Goal: Task Accomplishment & Management: Use online tool/utility

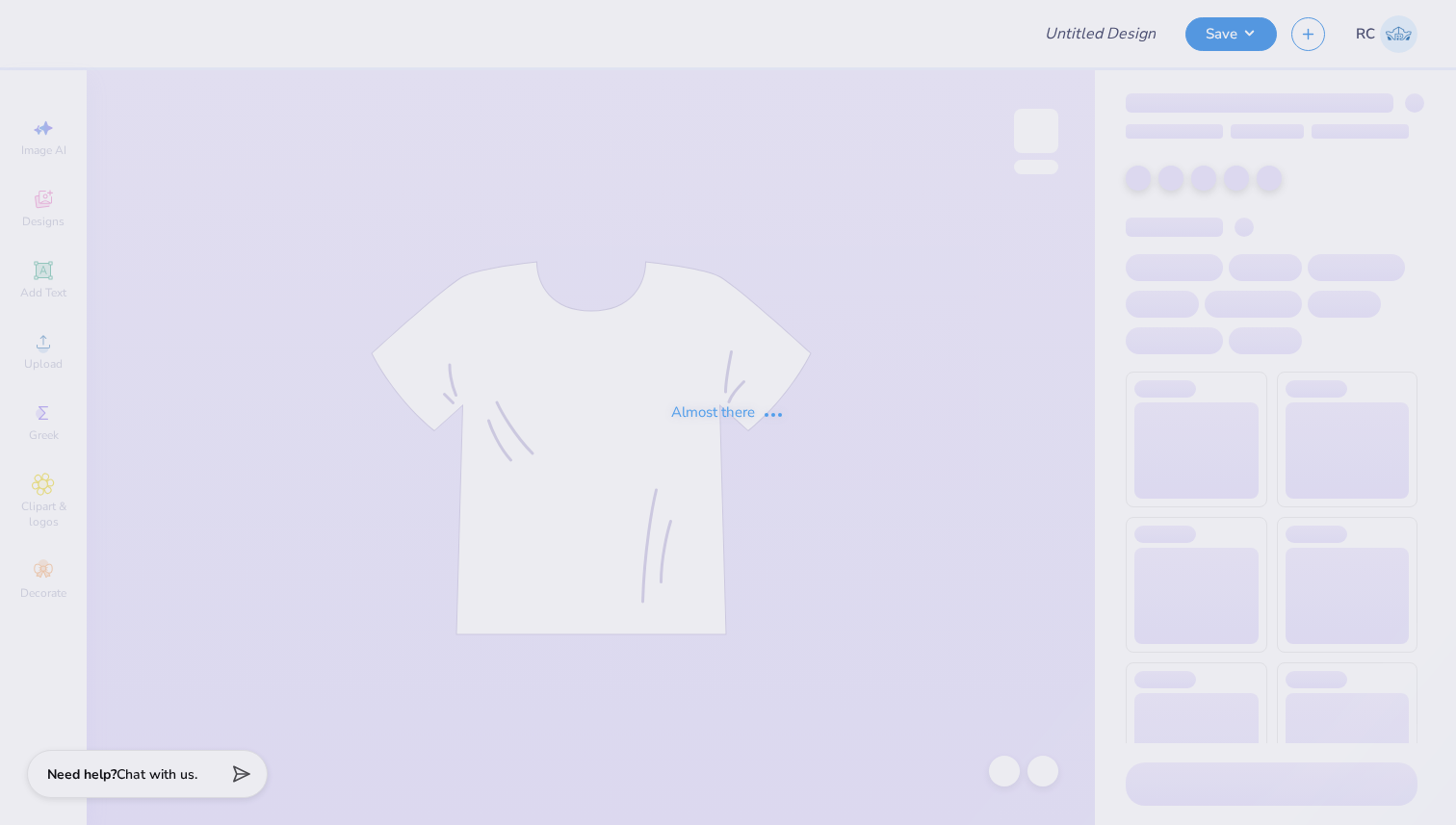
type input "Refreshed Blue/White Alpine 2025"
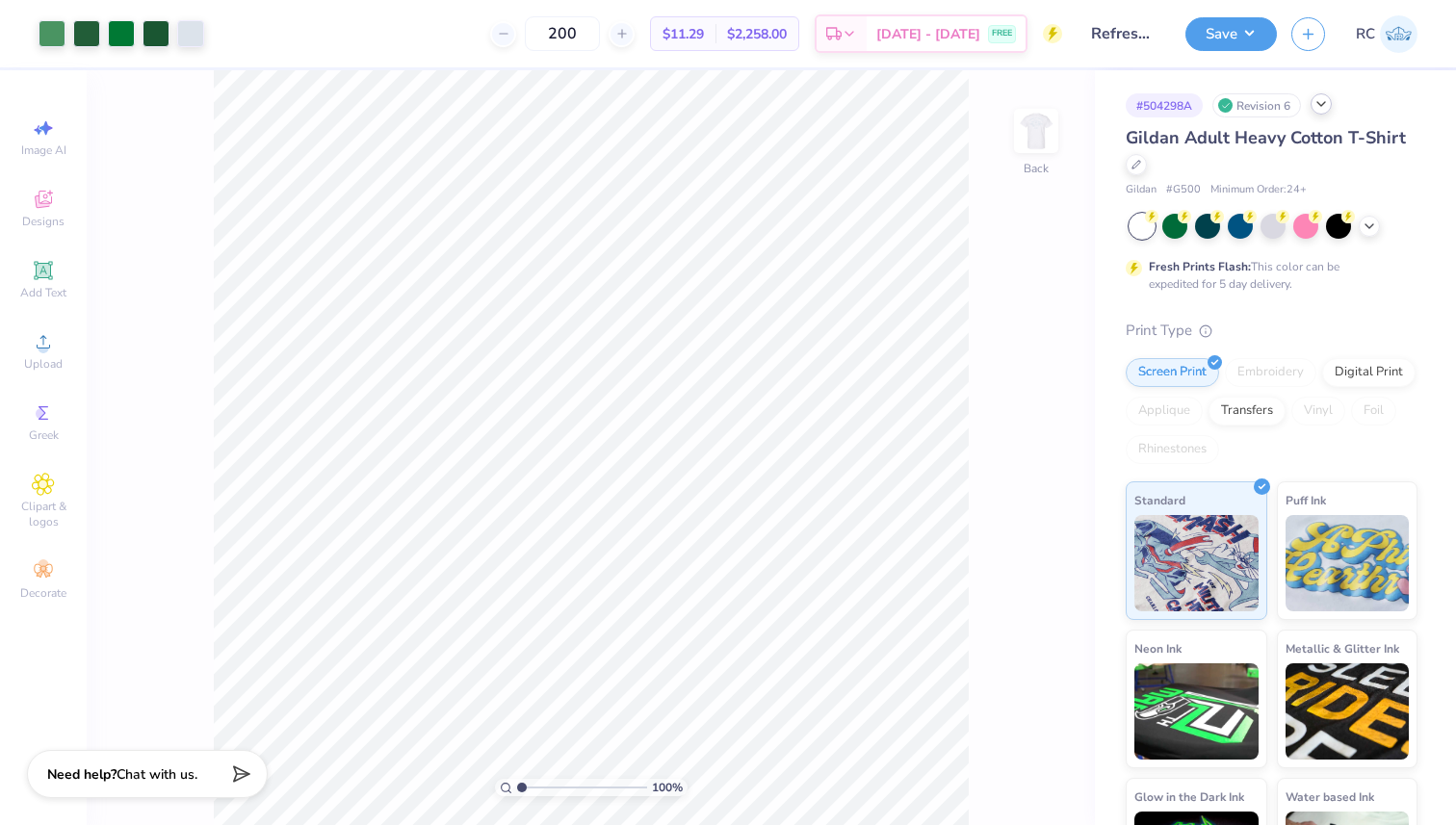
click at [1332, 103] on div at bounding box center [1321, 104] width 21 height 21
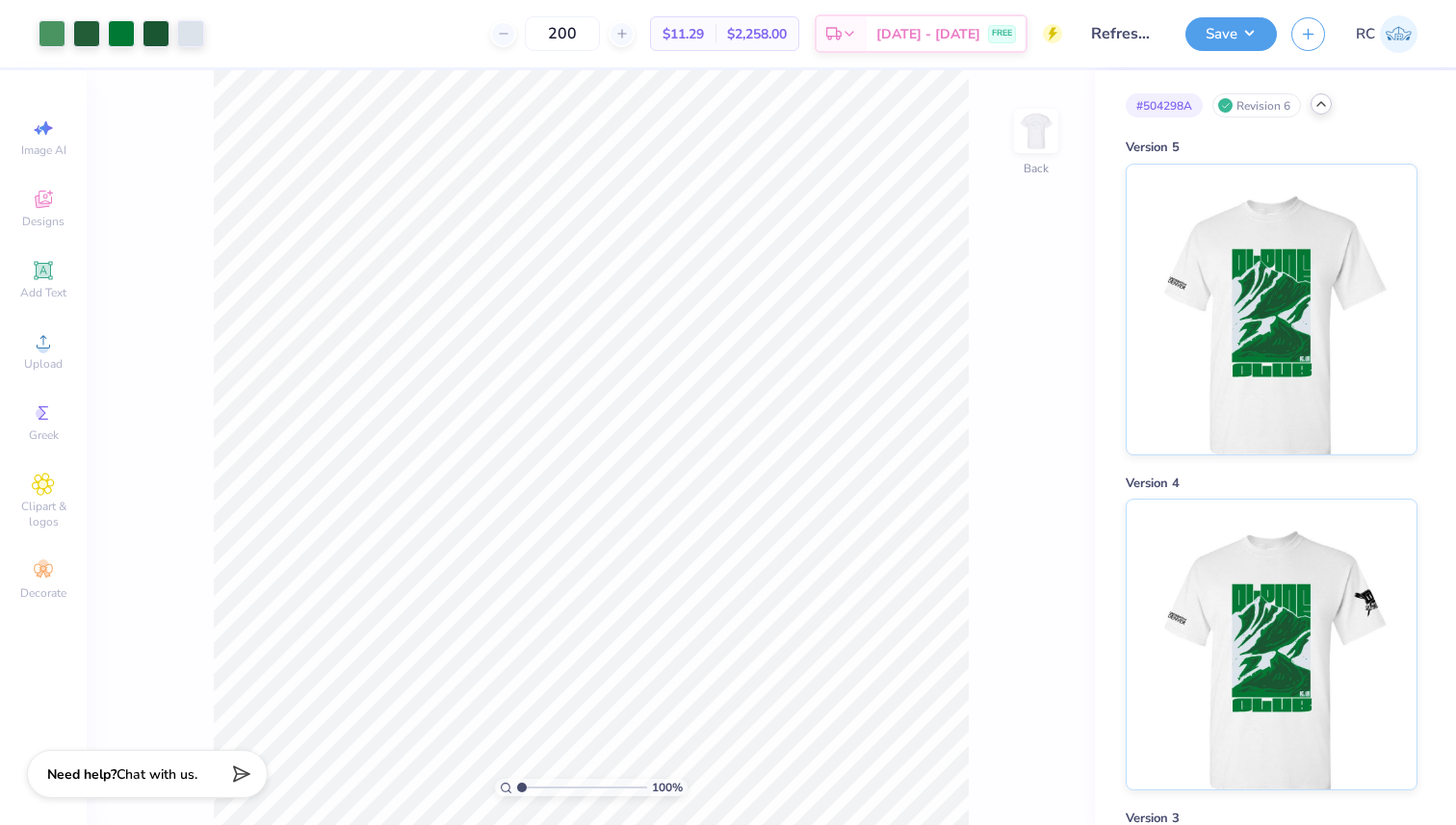
click at [1319, 109] on icon at bounding box center [1321, 104] width 16 height 16
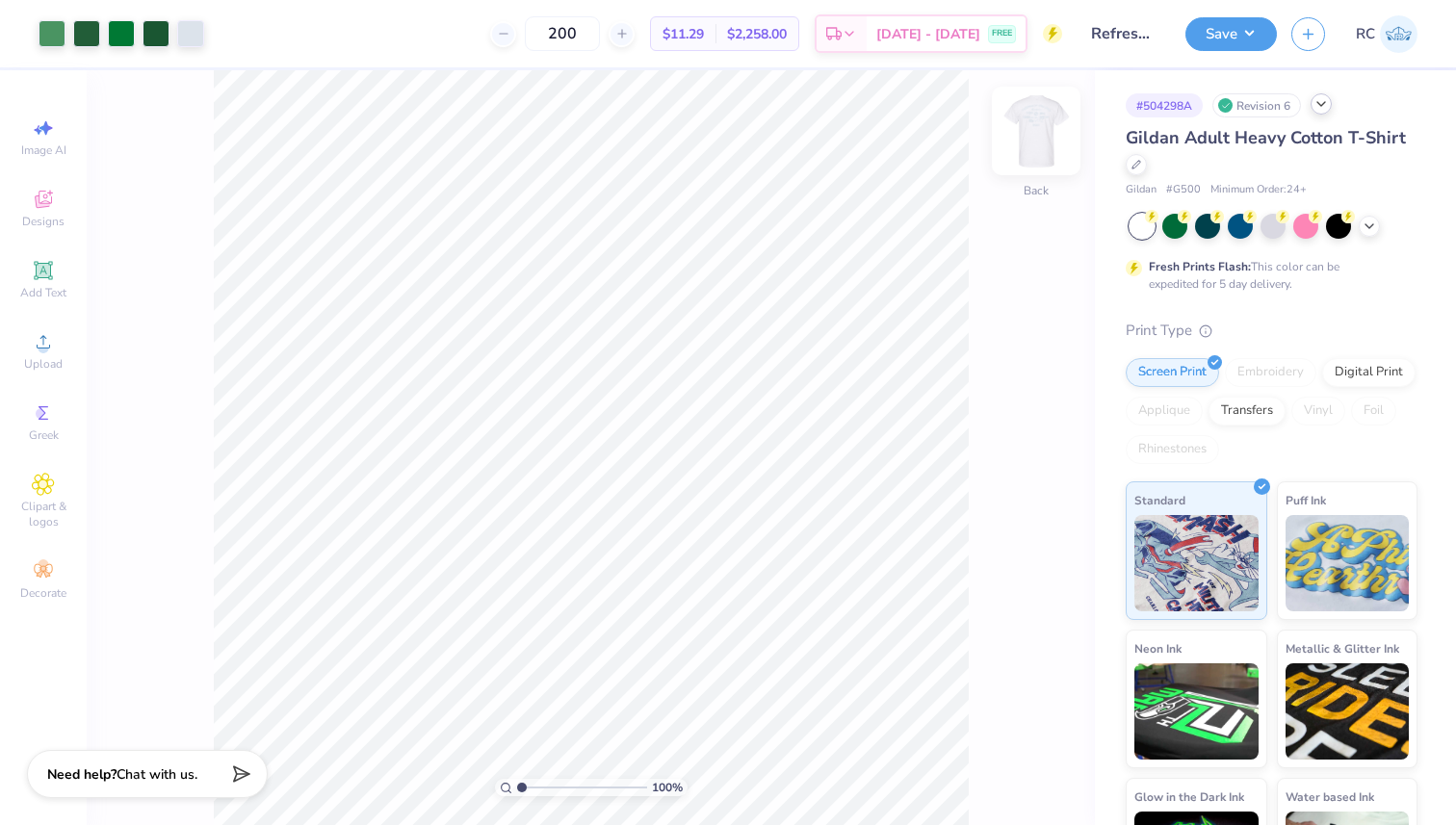
click at [1015, 121] on img at bounding box center [1035, 130] width 77 height 77
click at [1222, 42] on button "Save" at bounding box center [1231, 31] width 91 height 34
click at [1038, 137] on img at bounding box center [1035, 130] width 77 height 77
click at [1325, 102] on icon at bounding box center [1321, 104] width 16 height 16
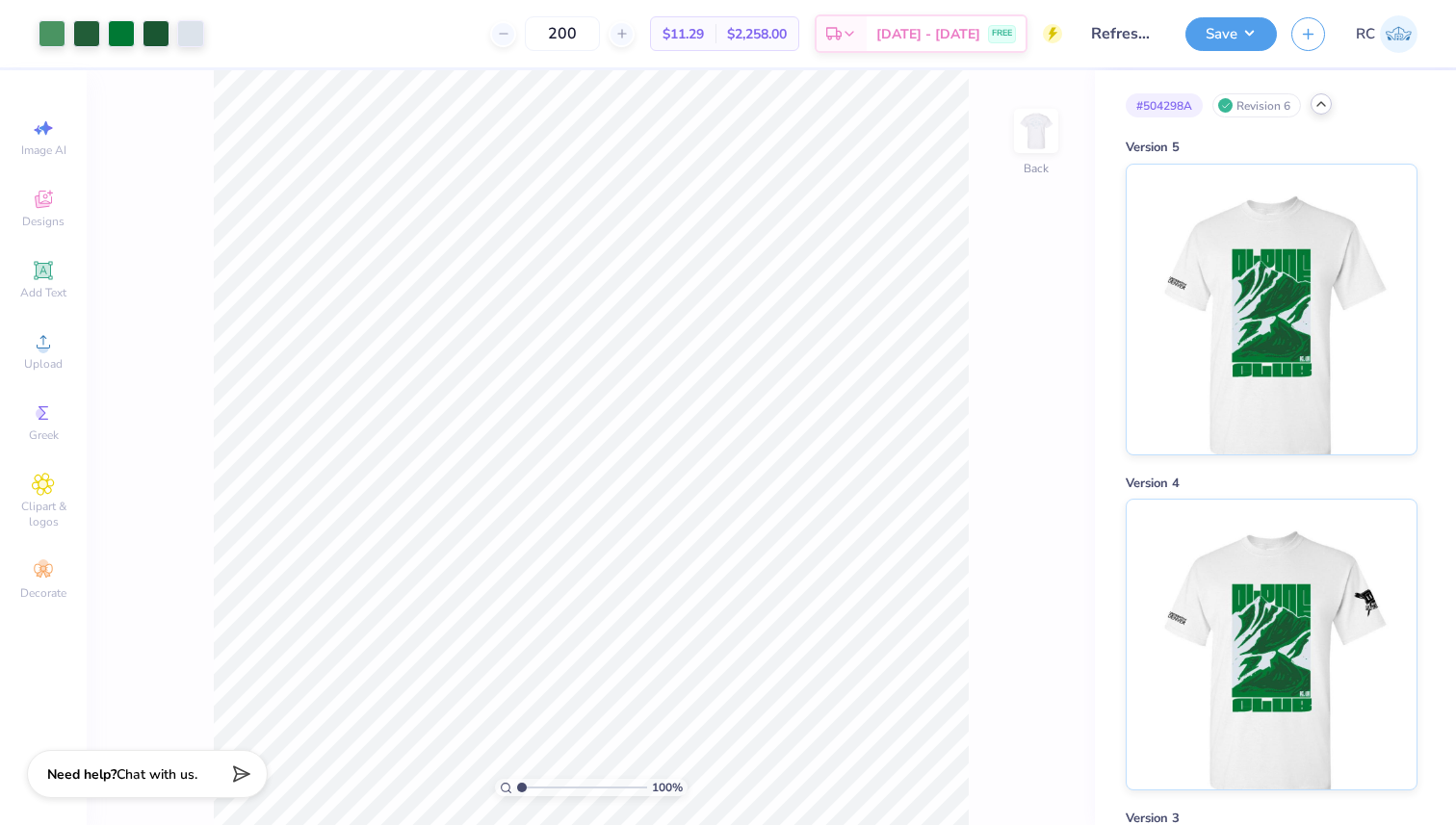
click at [1332, 110] on div "# 504298A Revision 6" at bounding box center [1271, 105] width 292 height 24
click at [1323, 110] on icon at bounding box center [1321, 104] width 16 height 16
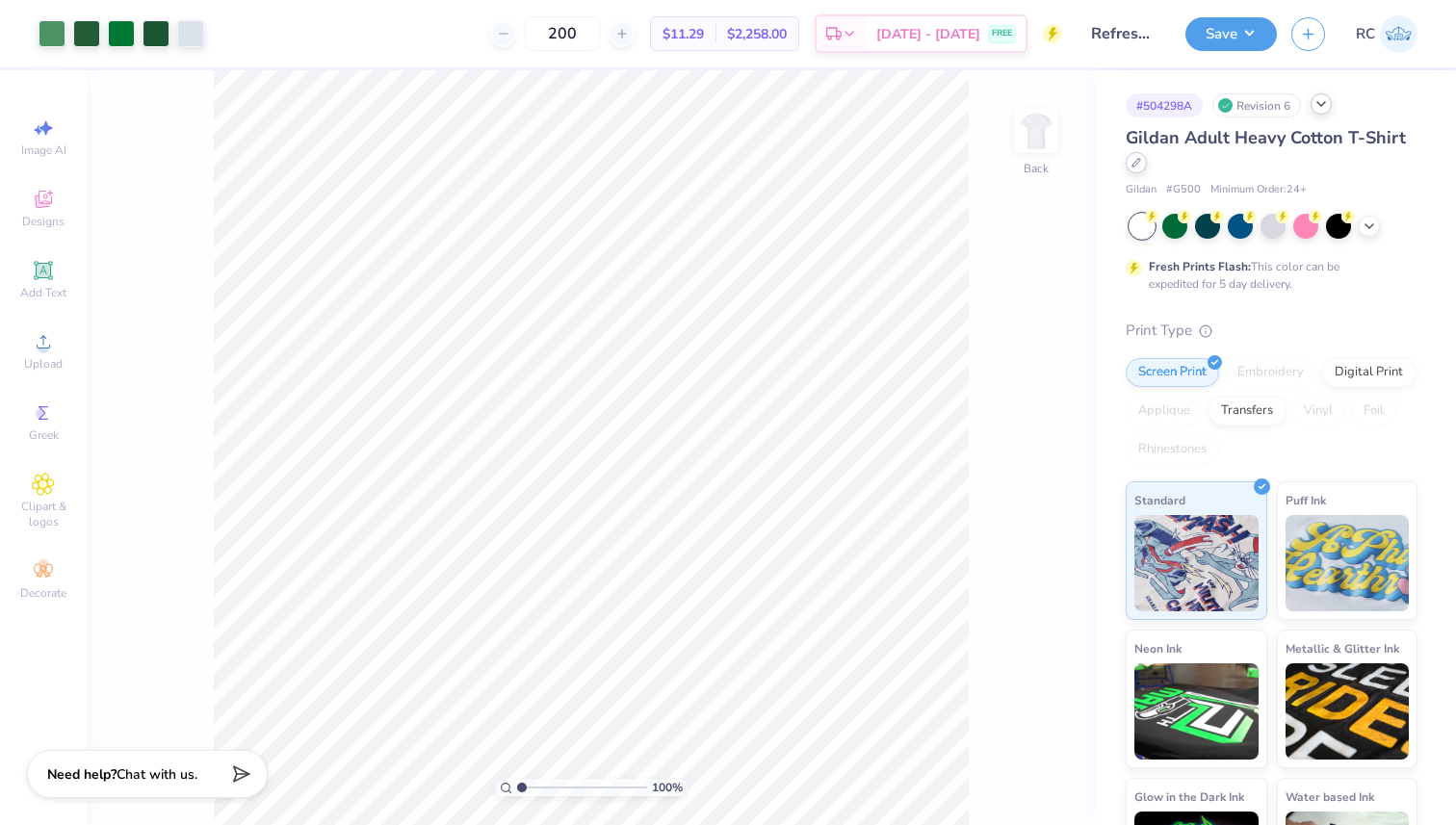
click at [1141, 165] on icon at bounding box center [1136, 163] width 10 height 10
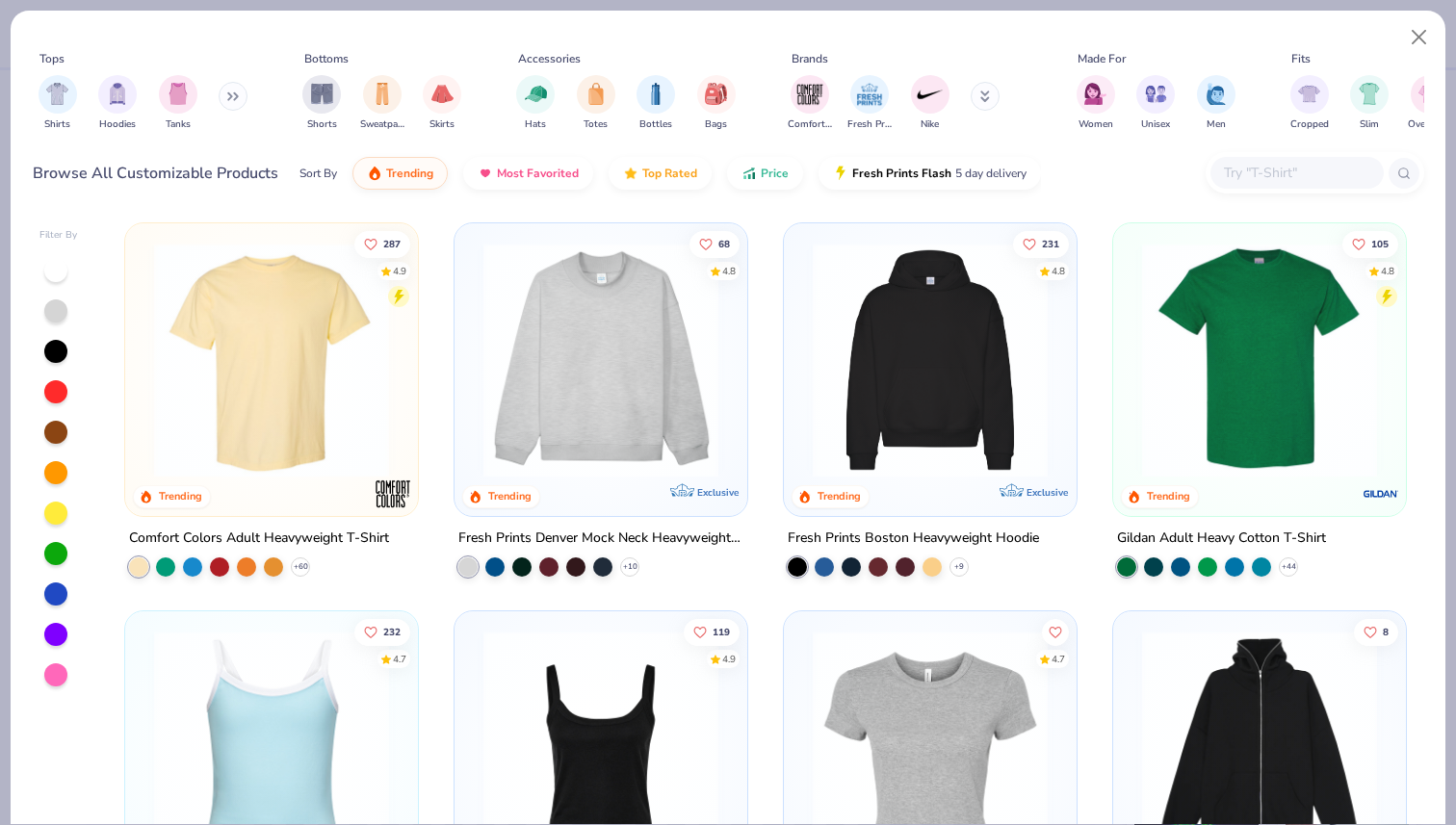
click at [1310, 169] on input "text" at bounding box center [1296, 173] width 148 height 22
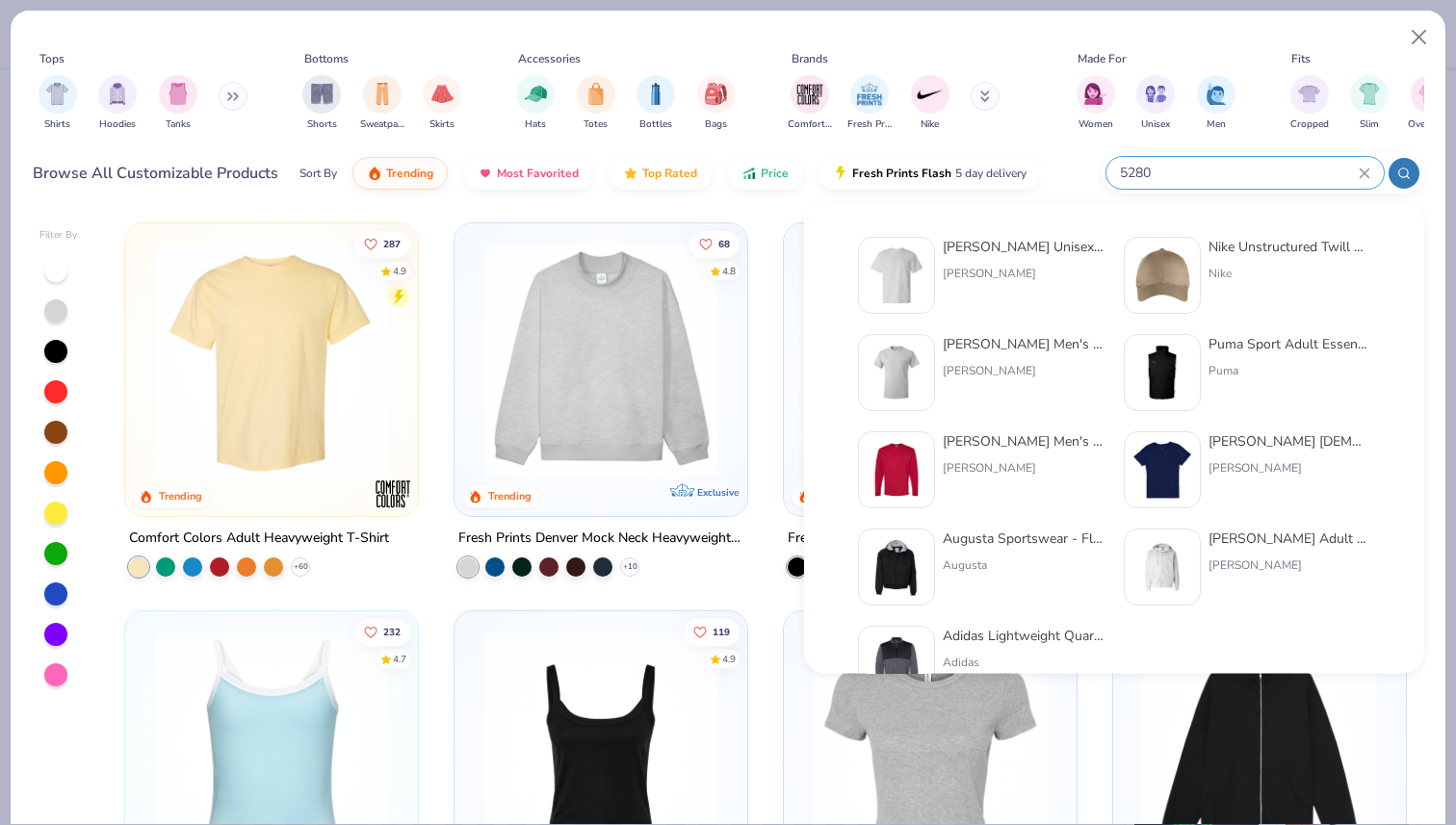
type input "5280"
click at [983, 249] on div "[PERSON_NAME] Unisex 5.2 Oz. Comfortsoft Cotton T-Shirt" at bounding box center [1024, 246] width 162 height 20
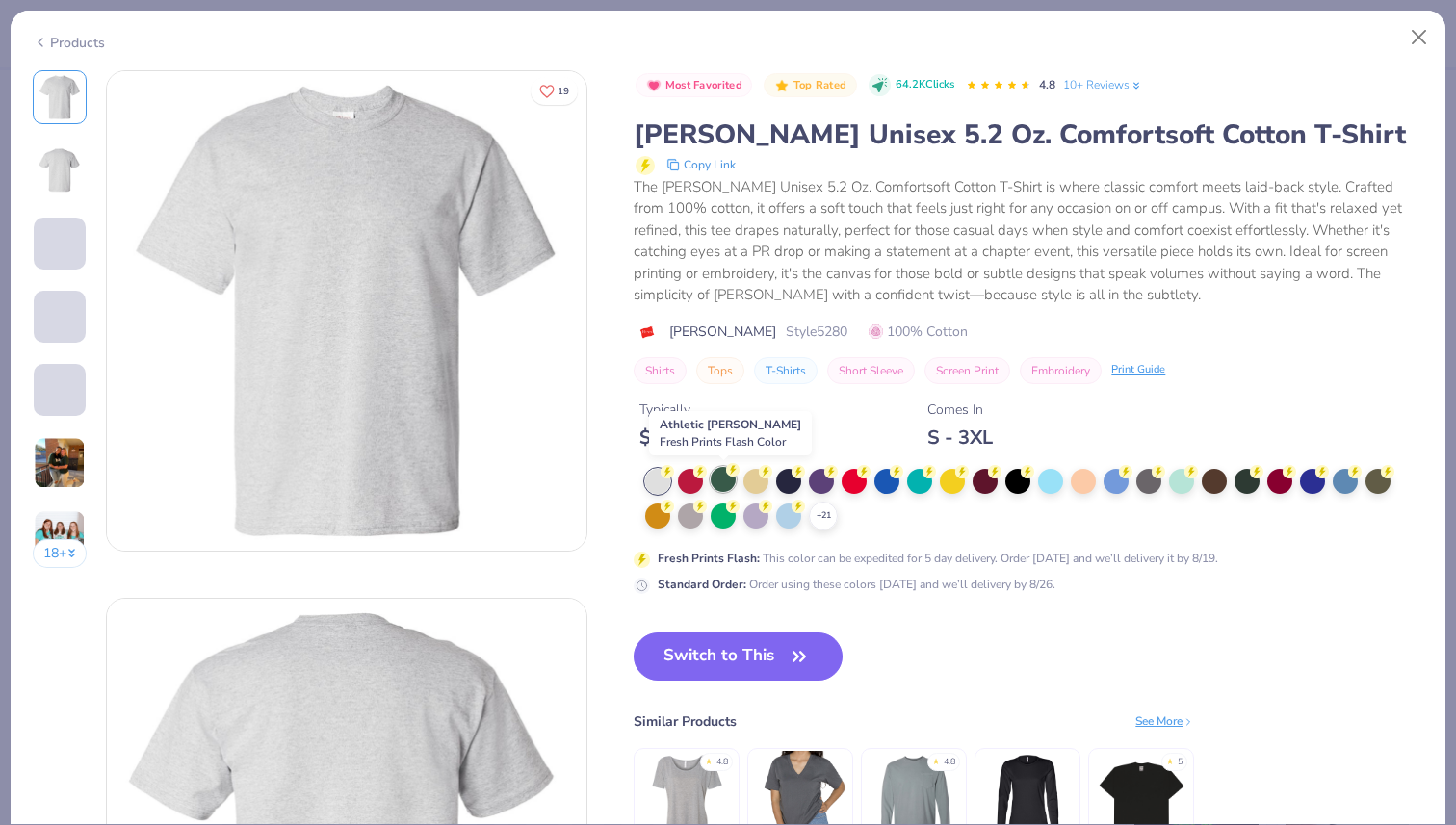
click at [719, 483] on div at bounding box center [723, 480] width 25 height 25
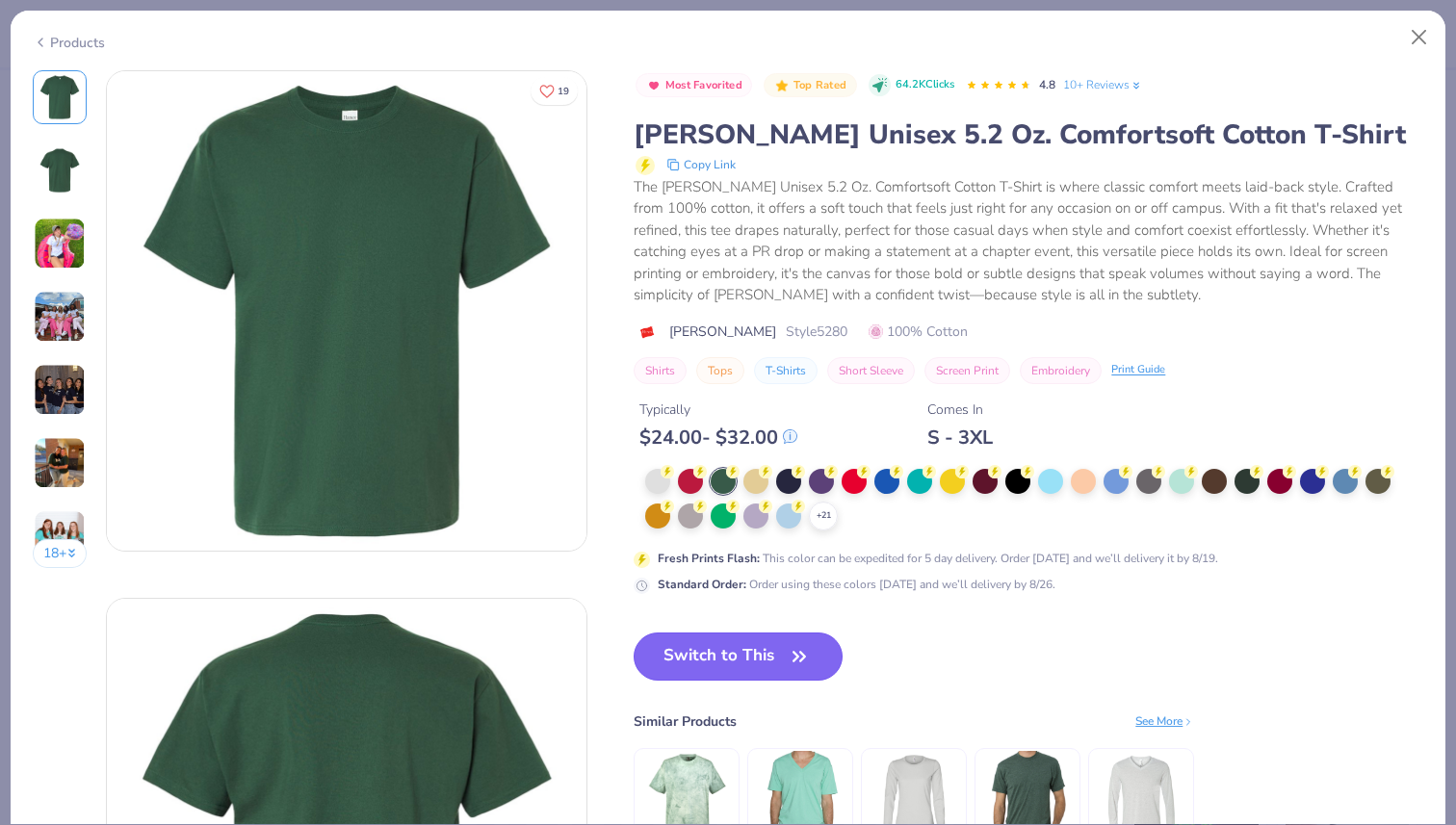
click at [744, 655] on button "Switch to This" at bounding box center [739, 657] width 209 height 48
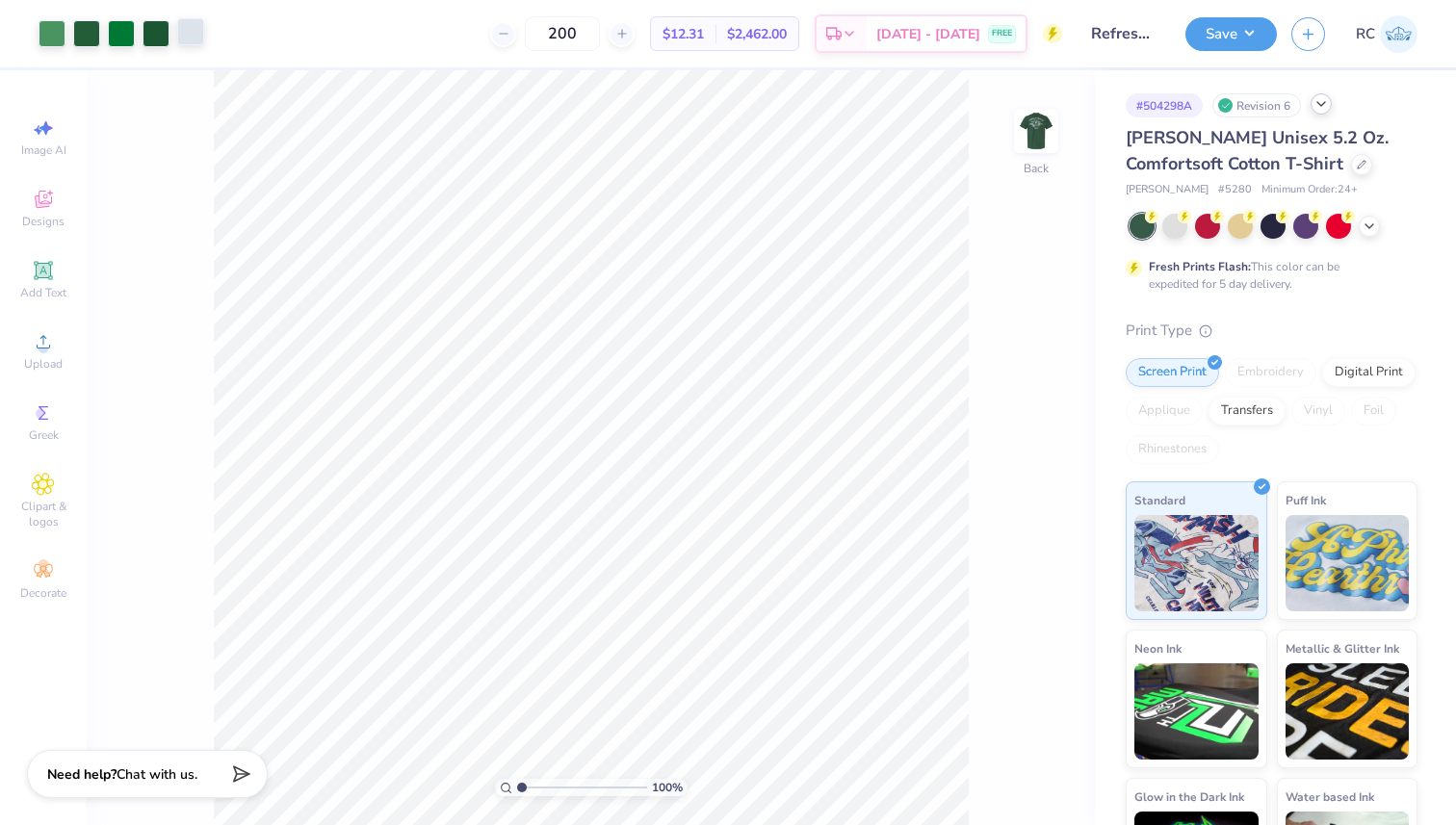
click at [196, 31] on div at bounding box center [191, 32] width 27 height 27
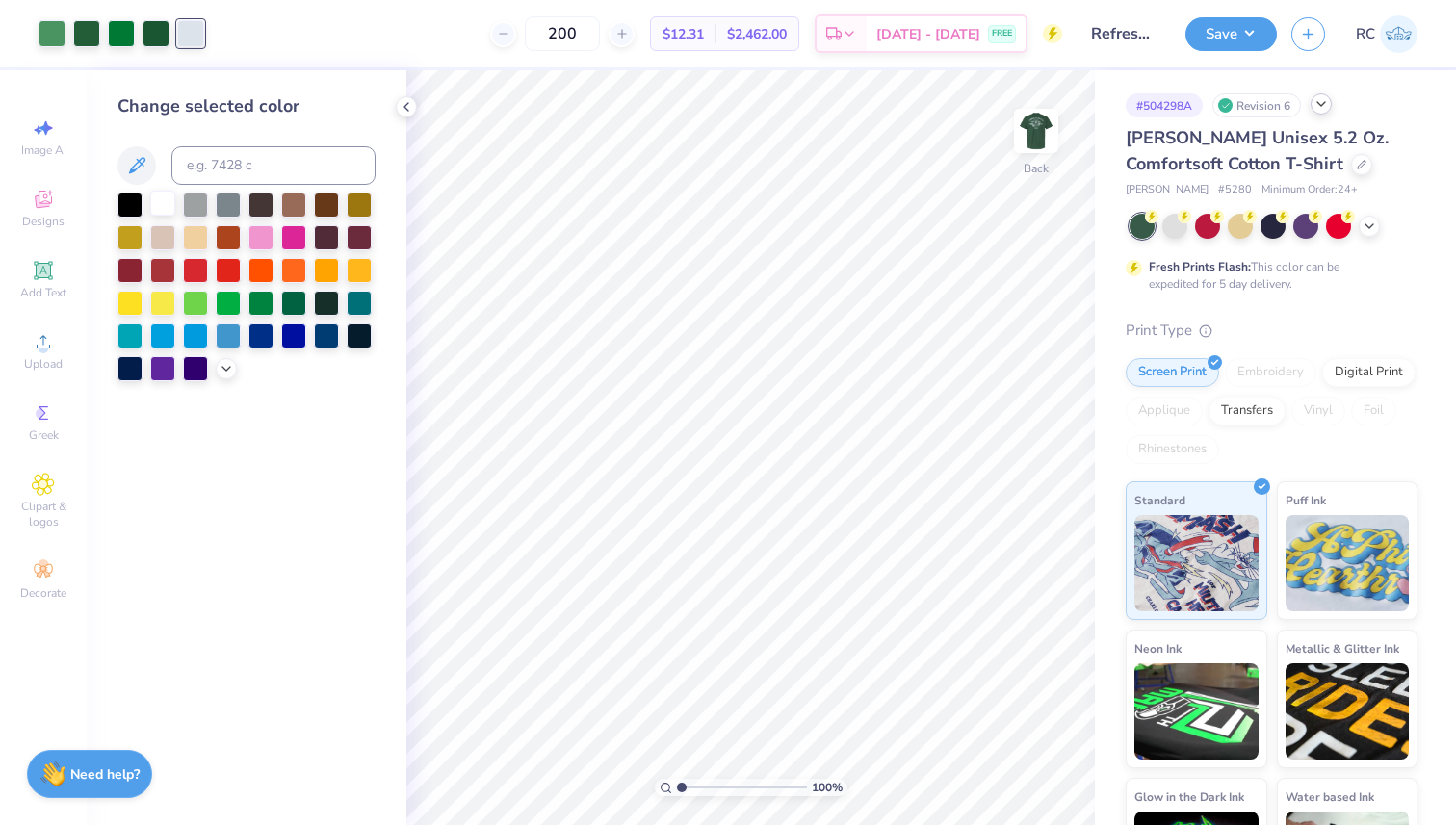
click at [172, 206] on div at bounding box center [163, 204] width 25 height 25
click at [81, 34] on div at bounding box center [86, 32] width 27 height 27
click at [226, 151] on input at bounding box center [273, 166] width 205 height 39
type input "357"
click at [60, 38] on div at bounding box center [52, 32] width 27 height 27
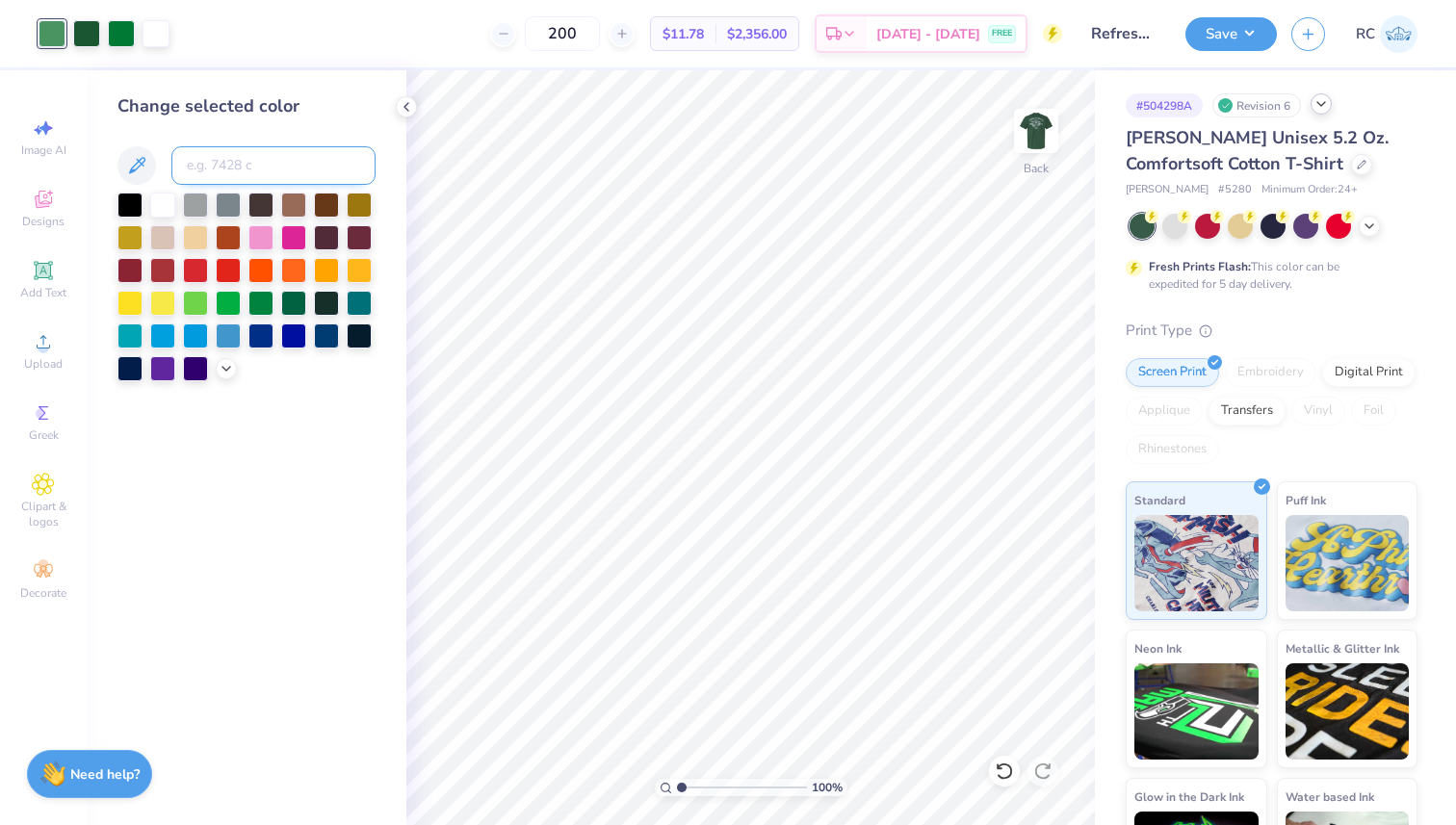
click at [197, 164] on input at bounding box center [273, 166] width 205 height 39
type input "356"
click at [1030, 122] on img at bounding box center [1035, 130] width 77 height 77
click at [149, 26] on div "200 $10.54 Per Item $2,108.00 Total Est. Delivery Aug 24 - 27 FREE" at bounding box center [606, 34] width 913 height 68
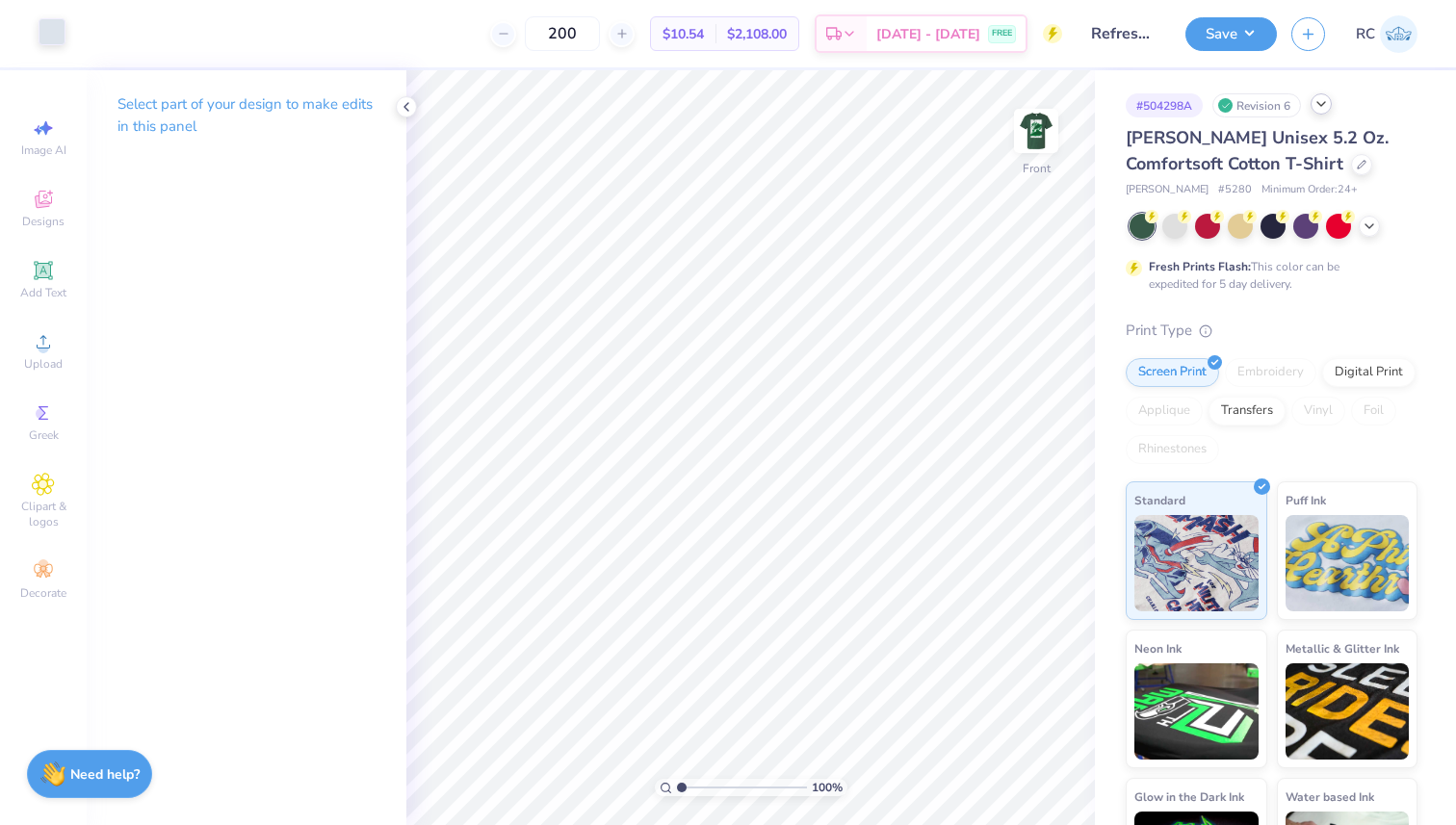
click at [63, 37] on div at bounding box center [52, 32] width 27 height 27
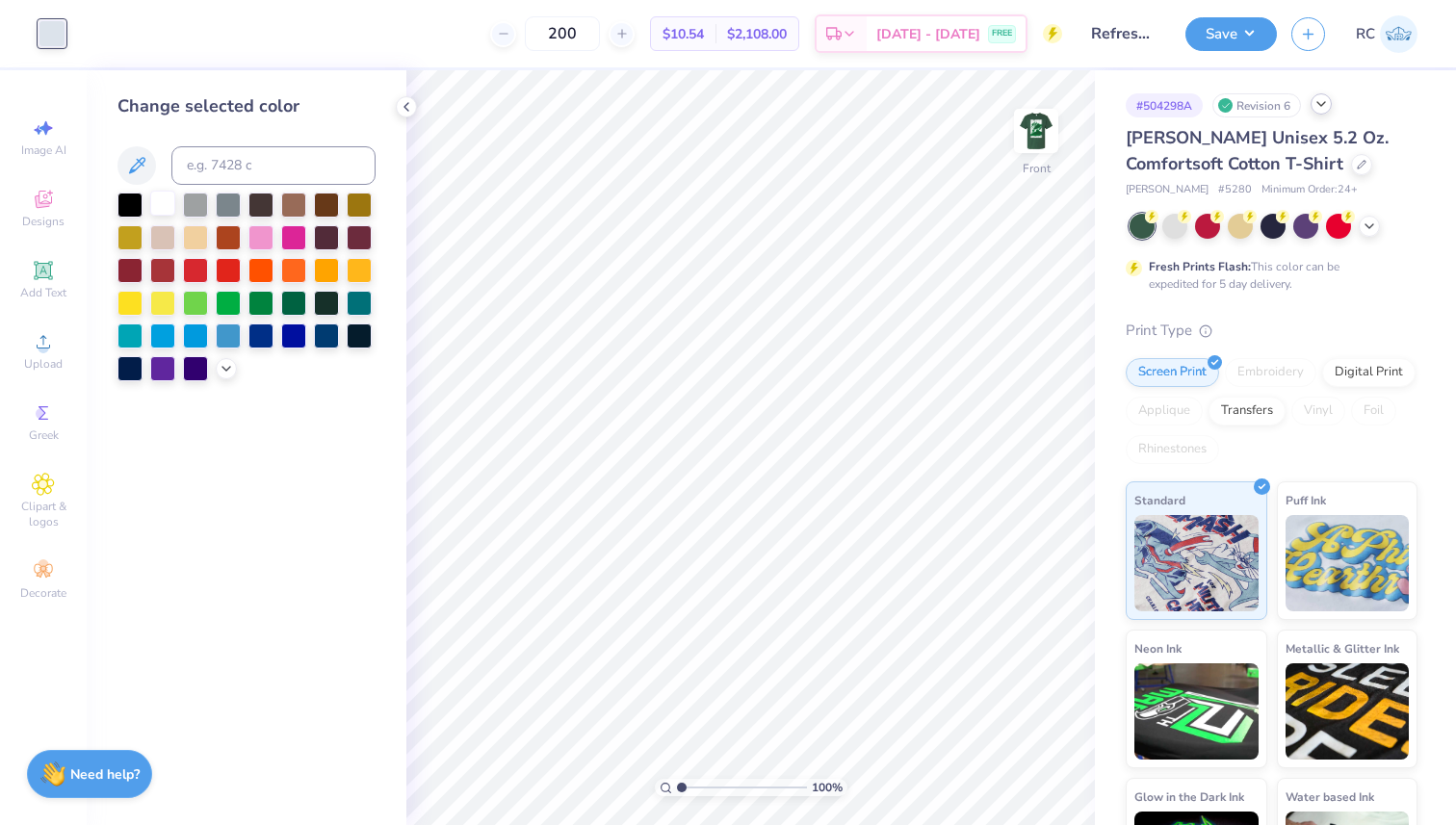
click at [152, 197] on div at bounding box center [163, 204] width 25 height 25
click at [513, 68] on div "Art colors 200 $10.54 Per Item $2,108.00 Total Est. Delivery Aug 24 - 27 FREE D…" at bounding box center [728, 412] width 1456 height 825
click at [1235, 40] on button "Save" at bounding box center [1231, 31] width 91 height 34
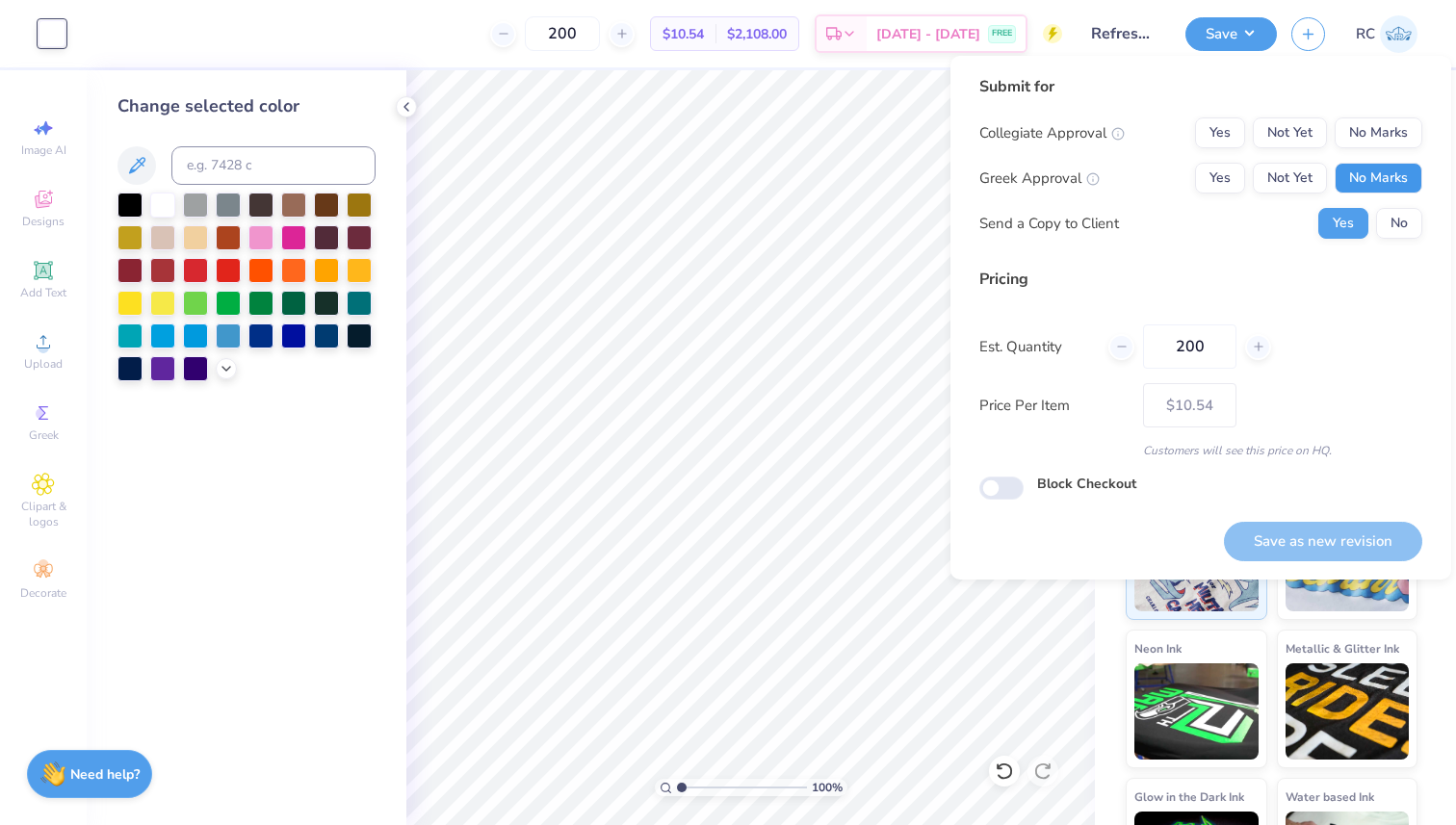
click at [1413, 176] on button "No Marks" at bounding box center [1378, 178] width 87 height 31
click at [1214, 140] on button "Yes" at bounding box center [1220, 133] width 50 height 31
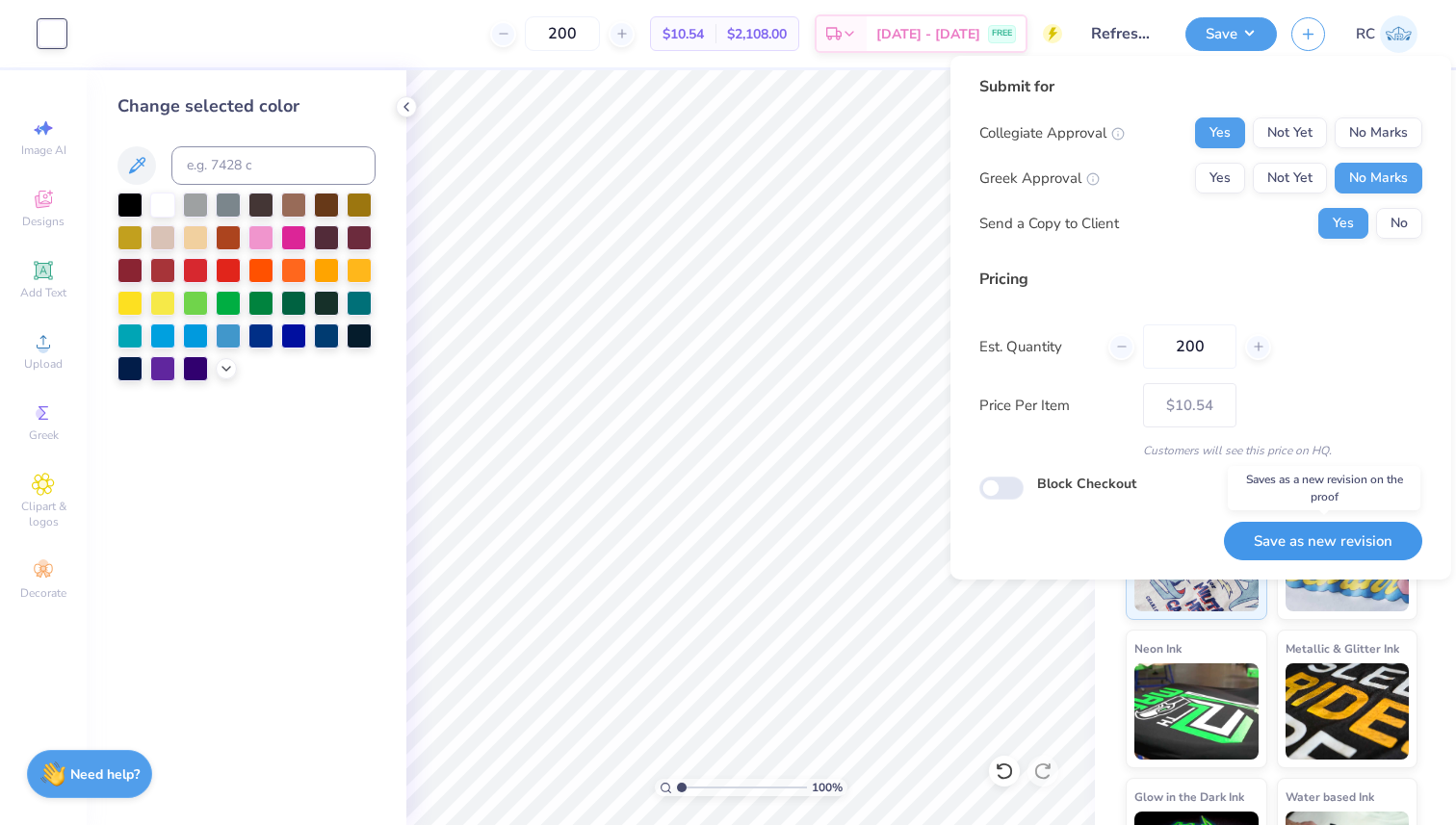
click at [1326, 546] on button "Save as new revision" at bounding box center [1323, 541] width 199 height 40
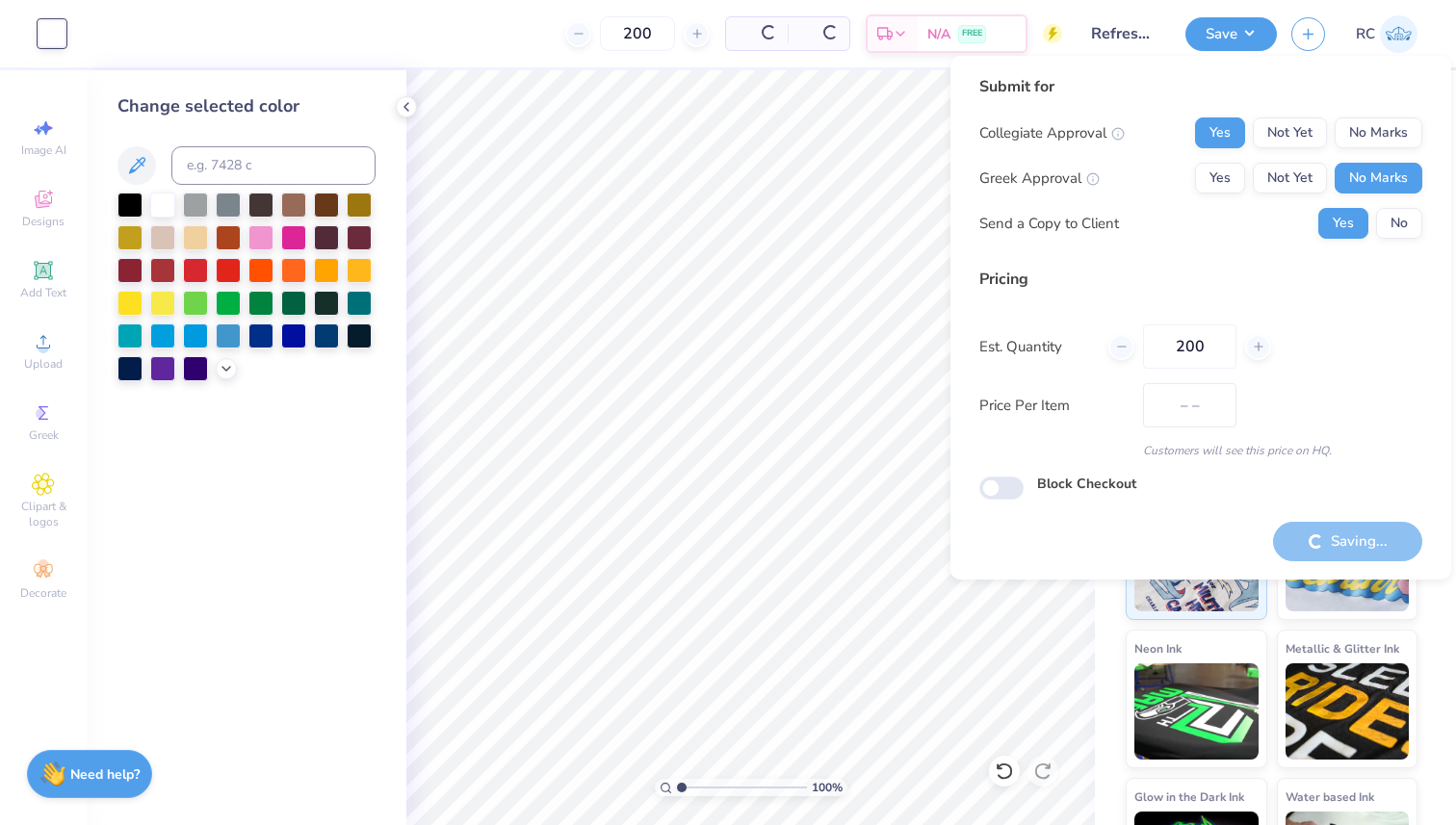
type input "$10.54"
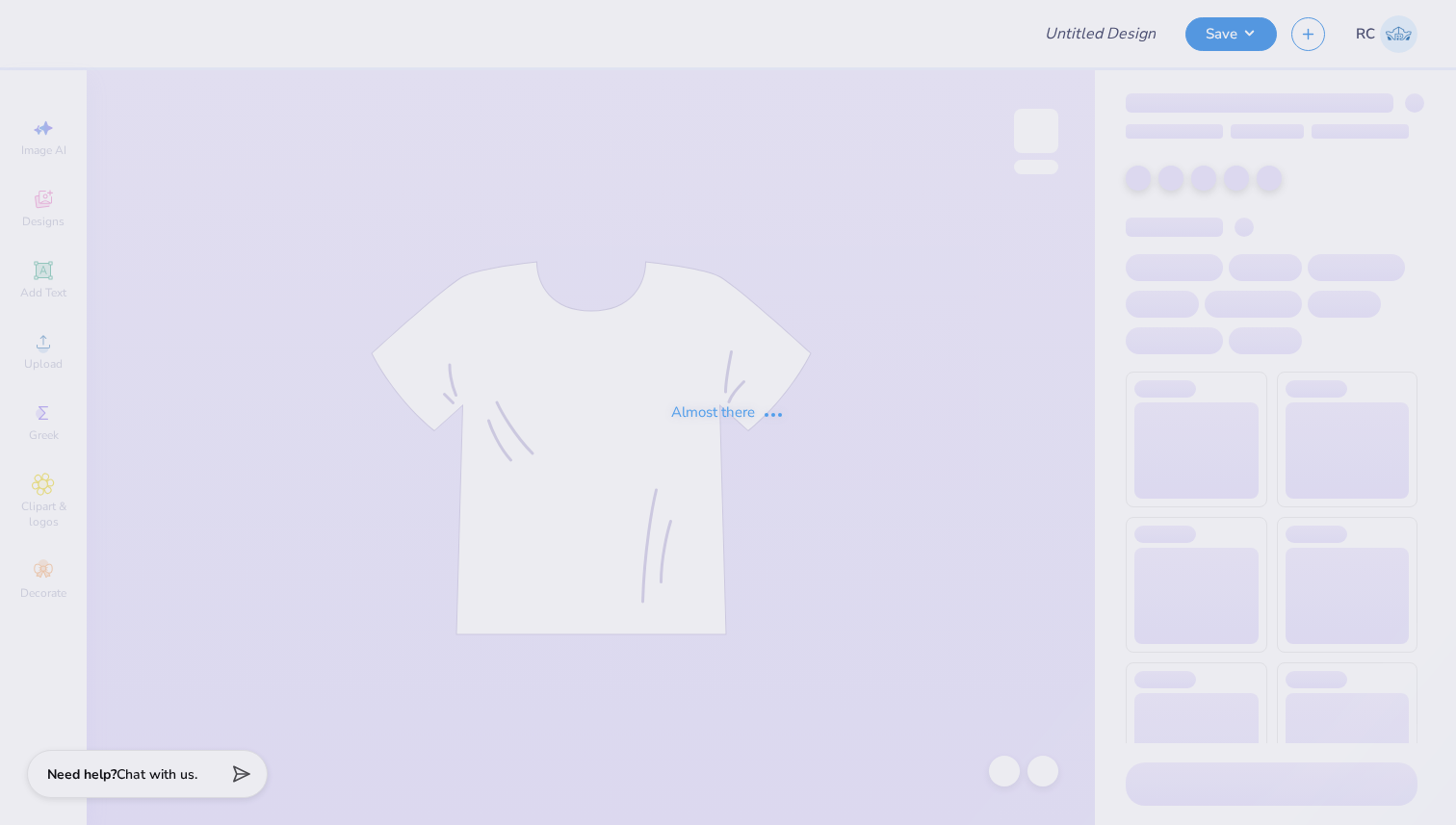
type input "Refreshed Blue/White Alpine 2025"
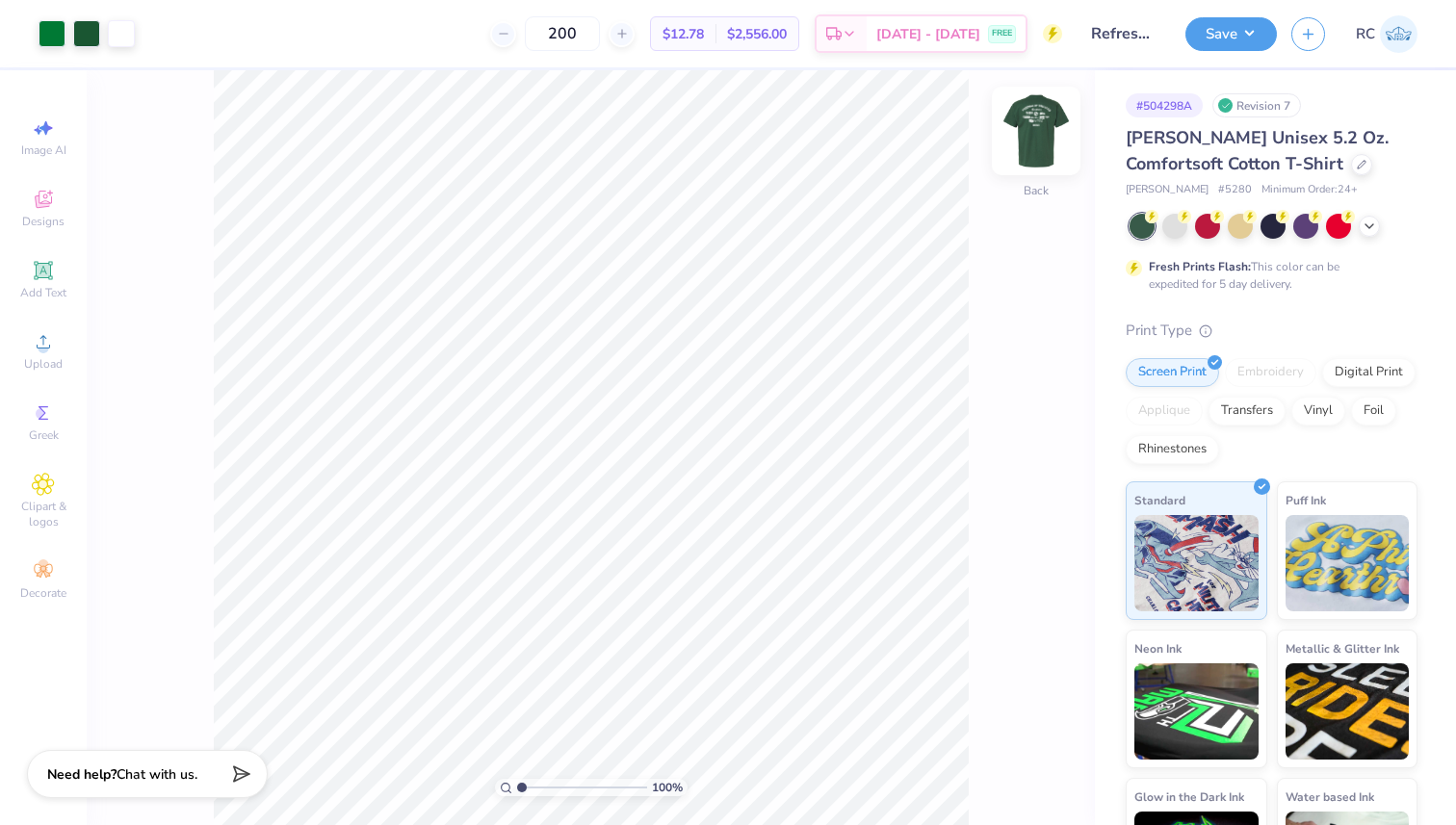
click at [1050, 132] on img at bounding box center [1035, 130] width 77 height 77
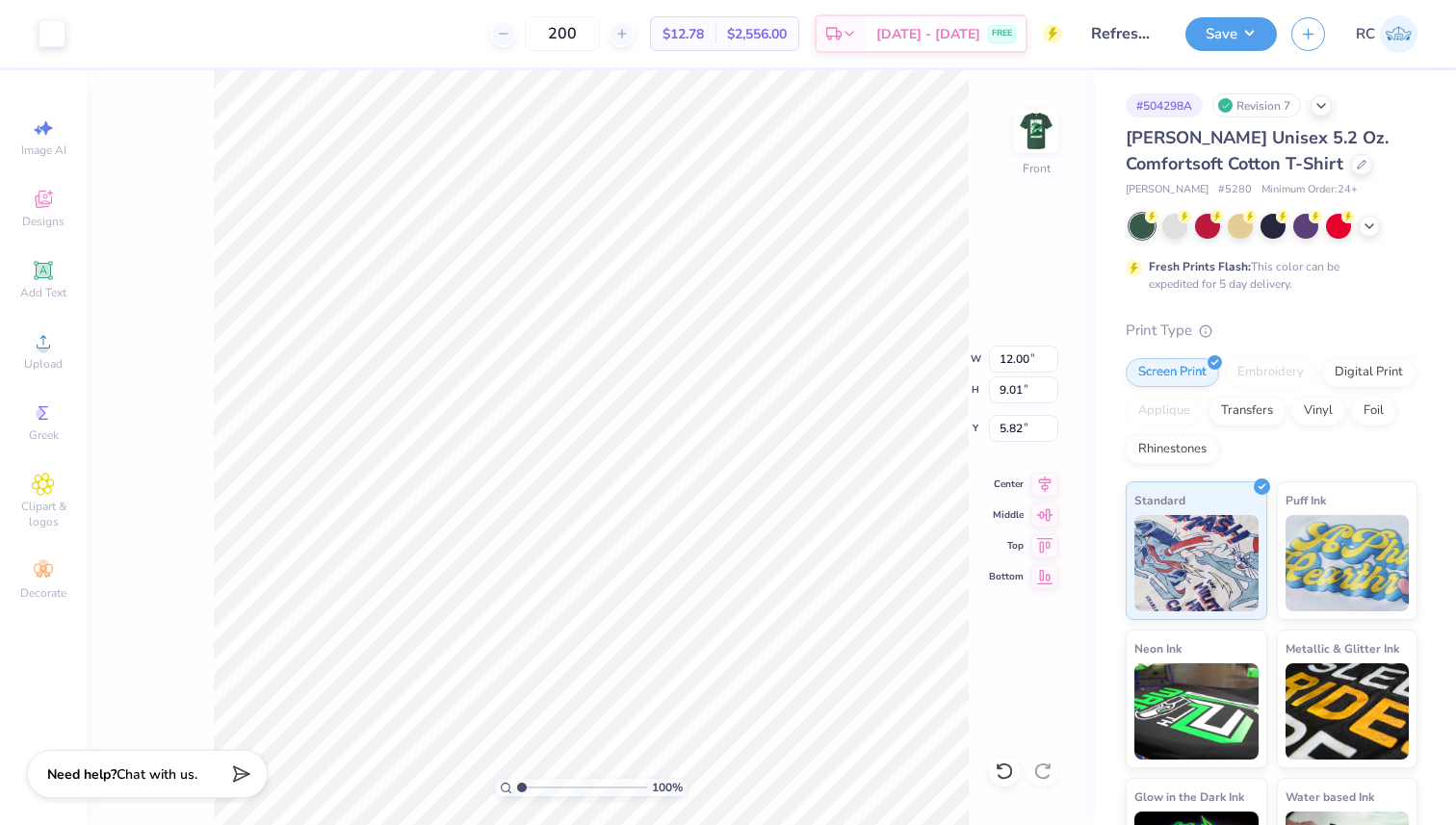
type input "3.00"
click at [1252, 22] on button "Save" at bounding box center [1231, 31] width 91 height 34
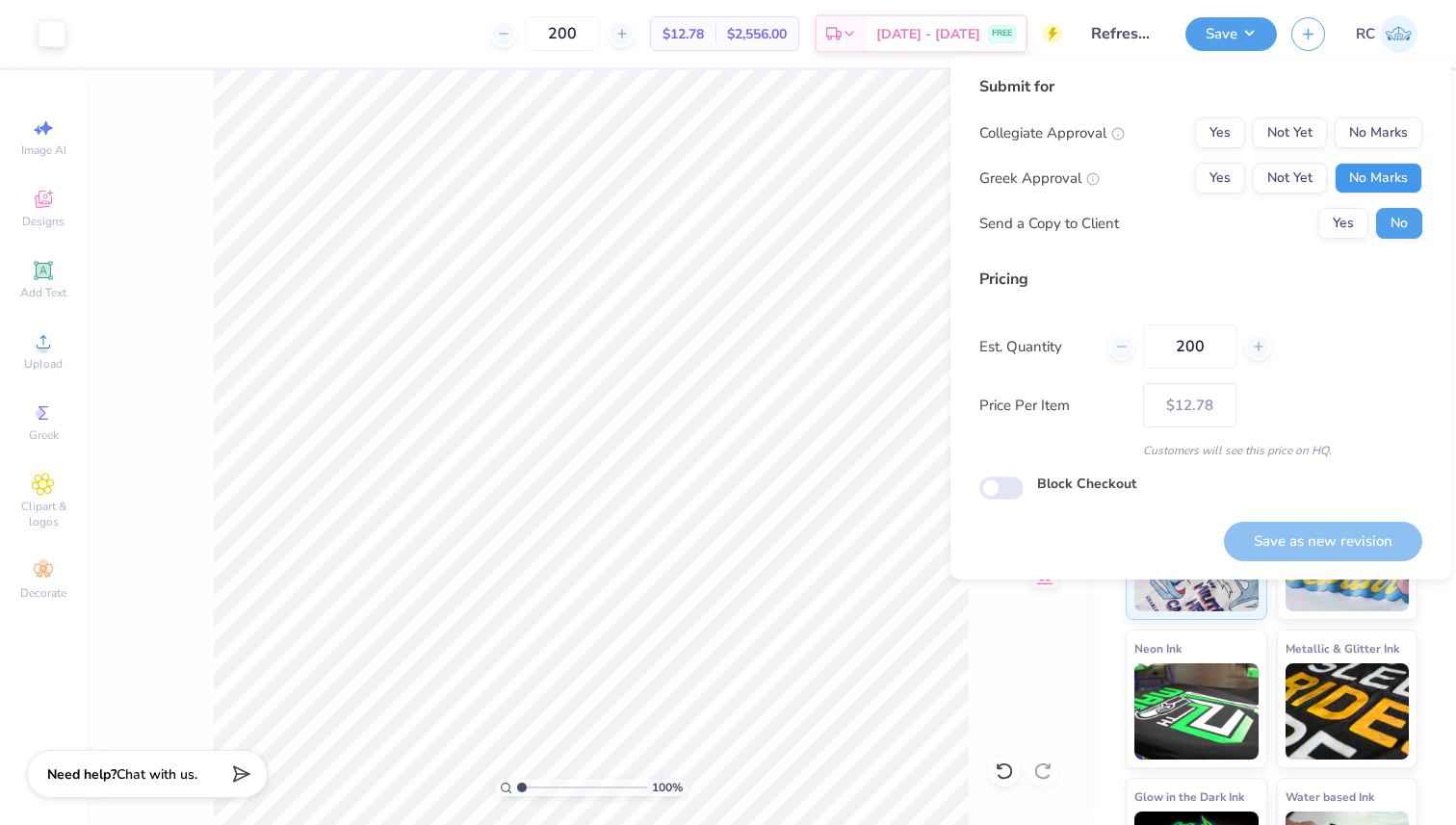
click at [1398, 179] on button "No Marks" at bounding box center [1378, 178] width 87 height 31
click at [1227, 133] on button "Yes" at bounding box center [1220, 133] width 50 height 31
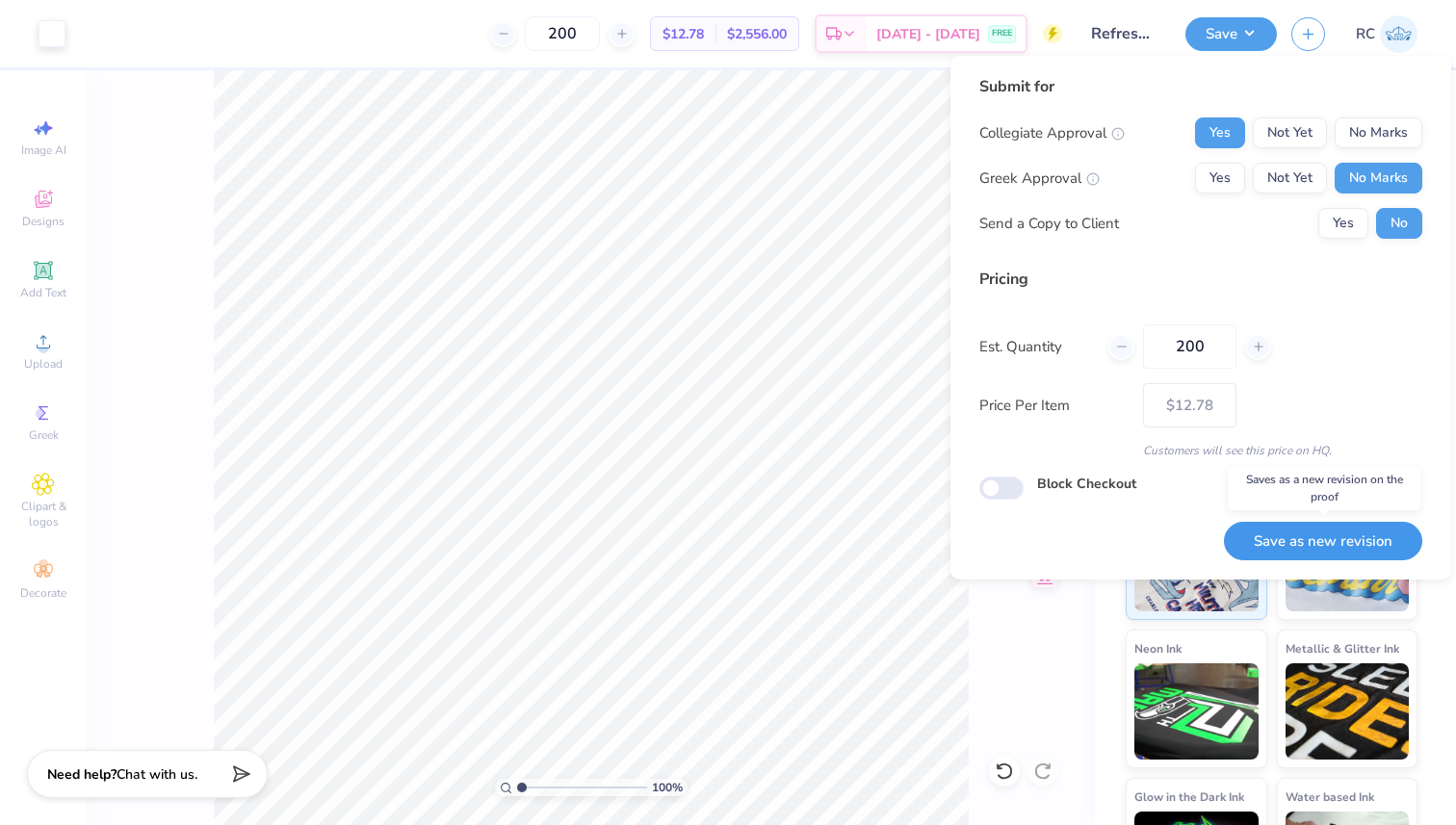
click at [1310, 544] on button "Save as new revision" at bounding box center [1323, 541] width 199 height 40
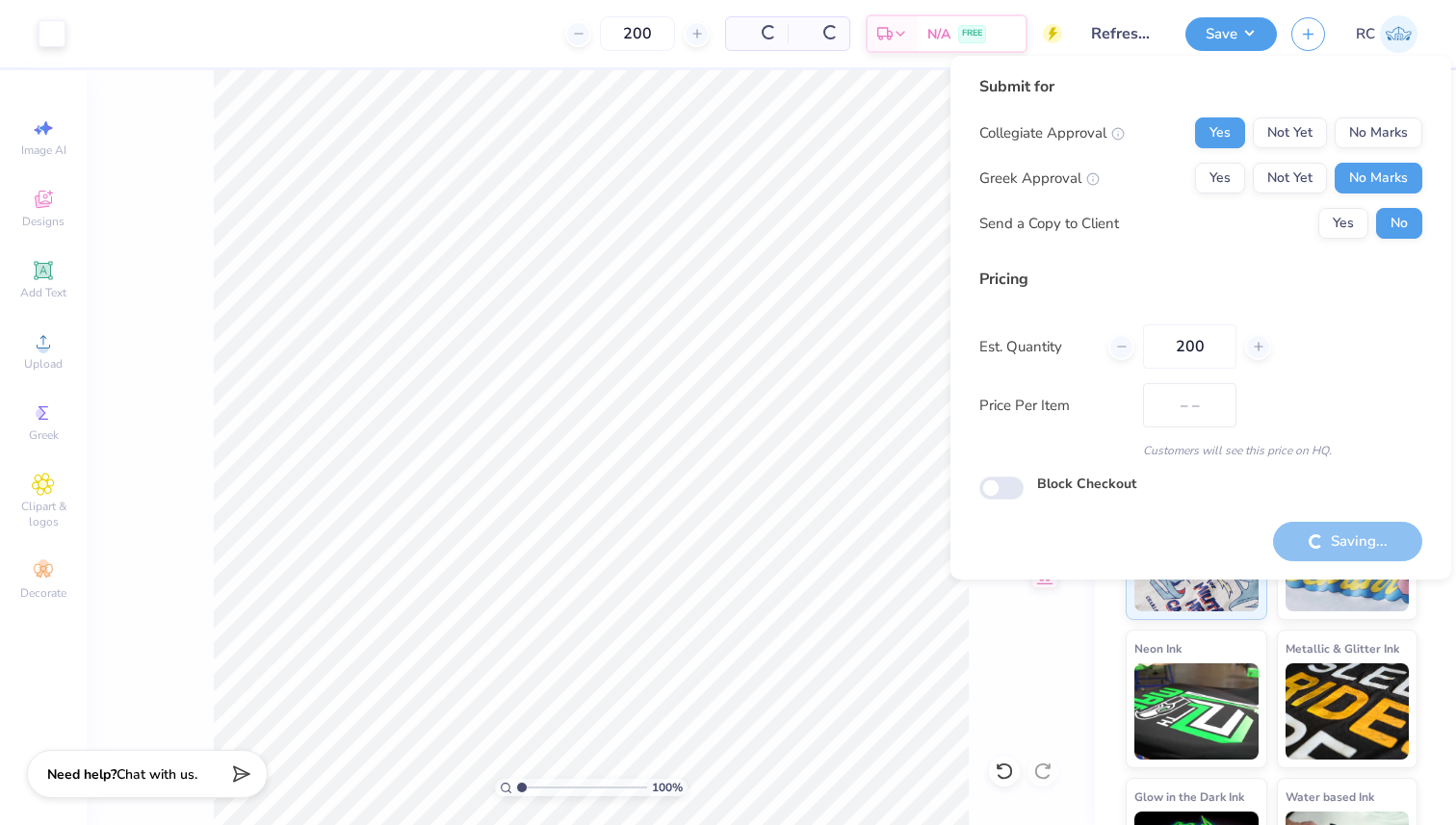
type input "$12.78"
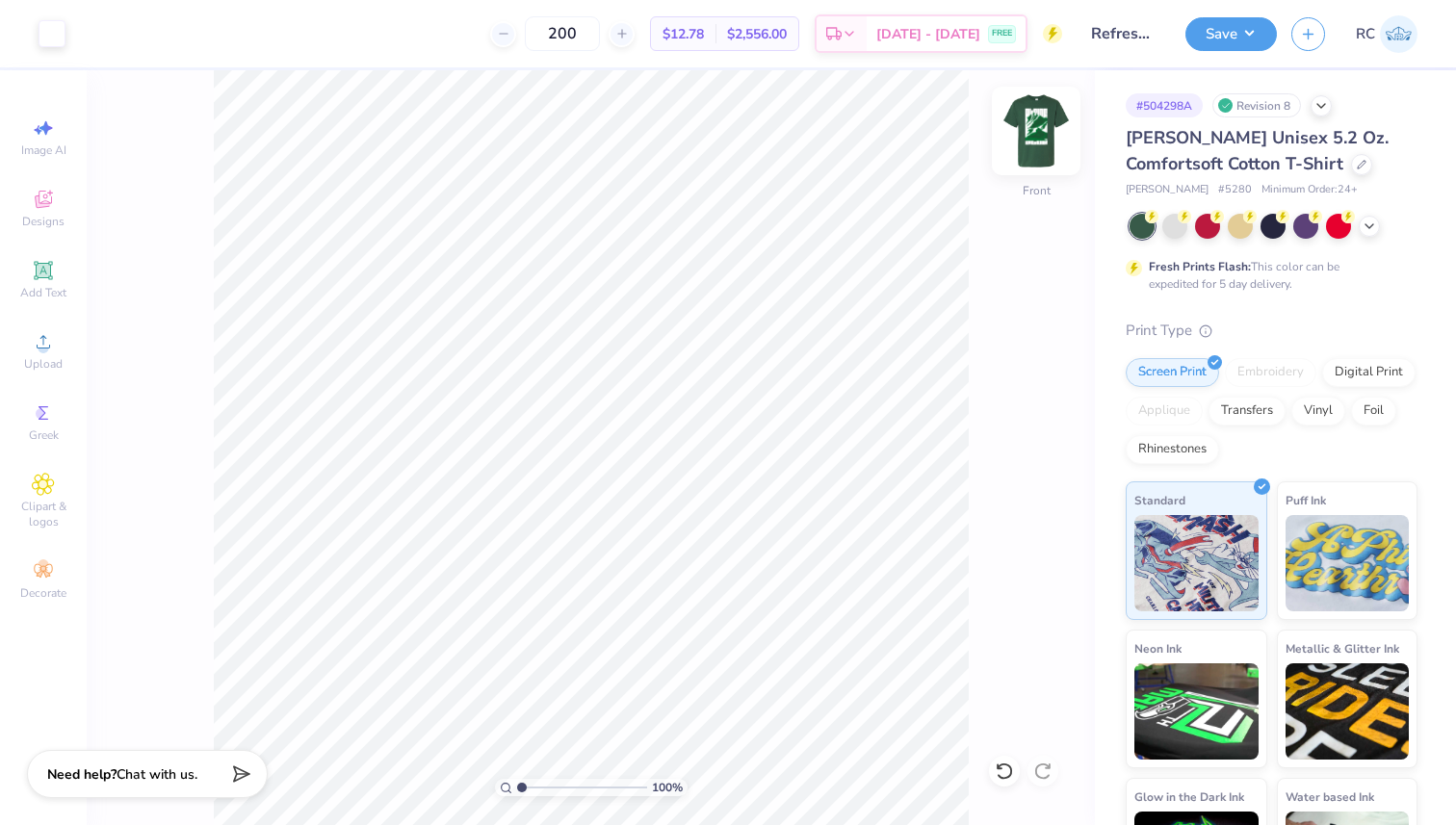
click at [1023, 132] on img at bounding box center [1035, 130] width 77 height 77
drag, startPoint x: 220, startPoint y: 55, endPoint x: 233, endPoint y: 65, distance: 16.4
click at [233, 65] on div "200 $12.78 Per Item $2,556.00 Total Est. Delivery [DATE] - [DATE] FREE" at bounding box center [606, 34] width 913 height 68
click at [1042, 130] on img at bounding box center [1035, 130] width 77 height 77
